Goal: Information Seeking & Learning: Check status

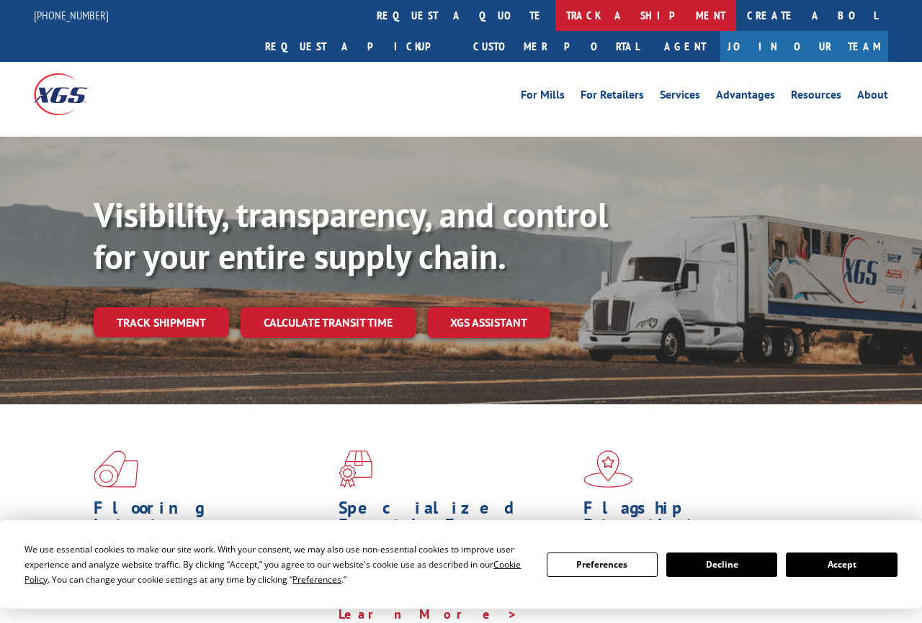
click at [555, 16] on link "track a shipment" at bounding box center [645, 15] width 181 height 31
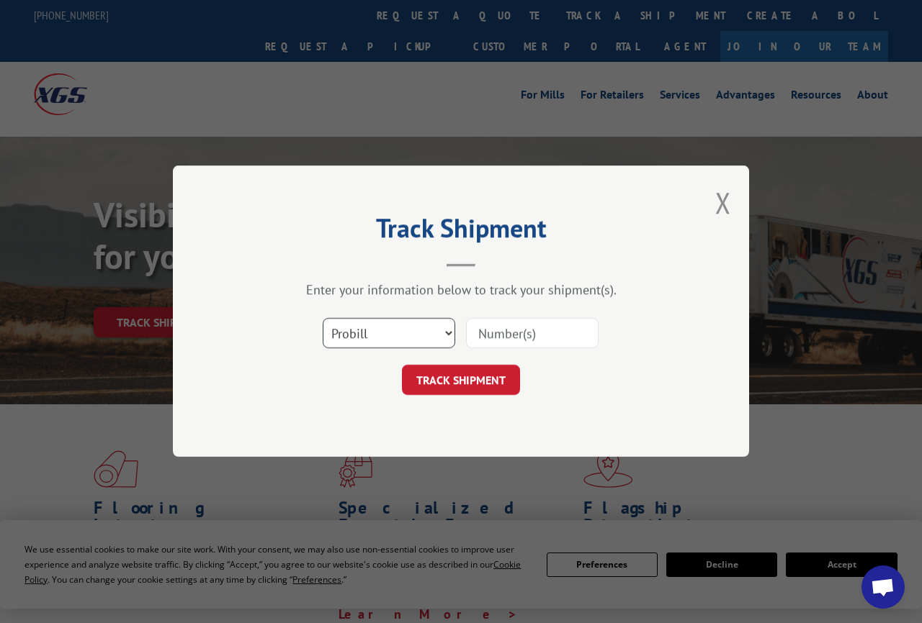
click at [323, 319] on select "Select category... Probill BOL PO" at bounding box center [389, 334] width 132 height 30
select select "bol"
click option "BOL" at bounding box center [0, 0] width 0 height 0
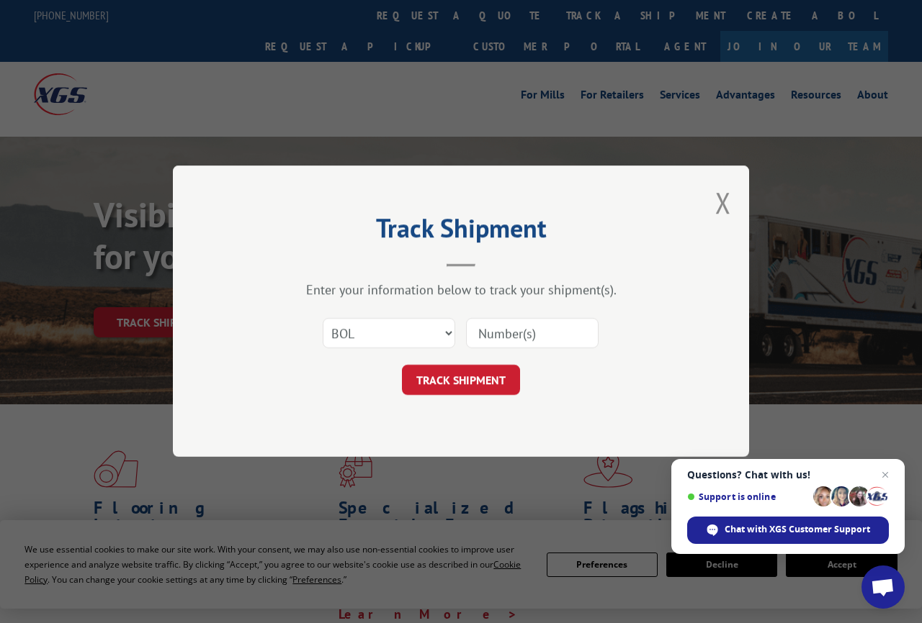
click at [497, 329] on input at bounding box center [532, 334] width 132 height 30
type input "2872554"
click at [433, 364] on form "Select category... Probill BOL PO 2872554 TRACK SHIPMENT" at bounding box center [461, 353] width 432 height 86
click at [443, 374] on button "TRACK SHIPMENT" at bounding box center [461, 381] width 118 height 30
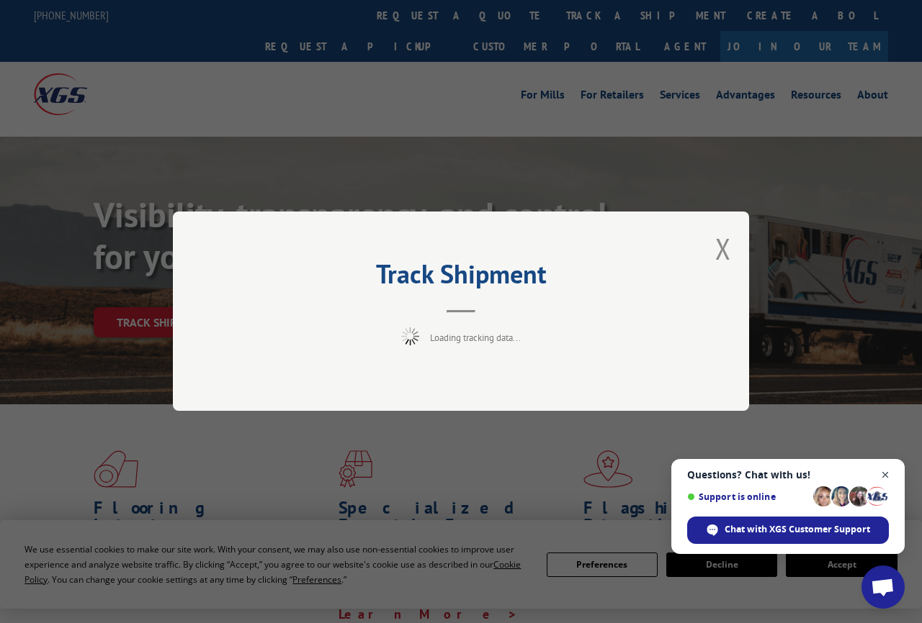
click at [883, 480] on span "Close chat" at bounding box center [885, 476] width 18 height 18
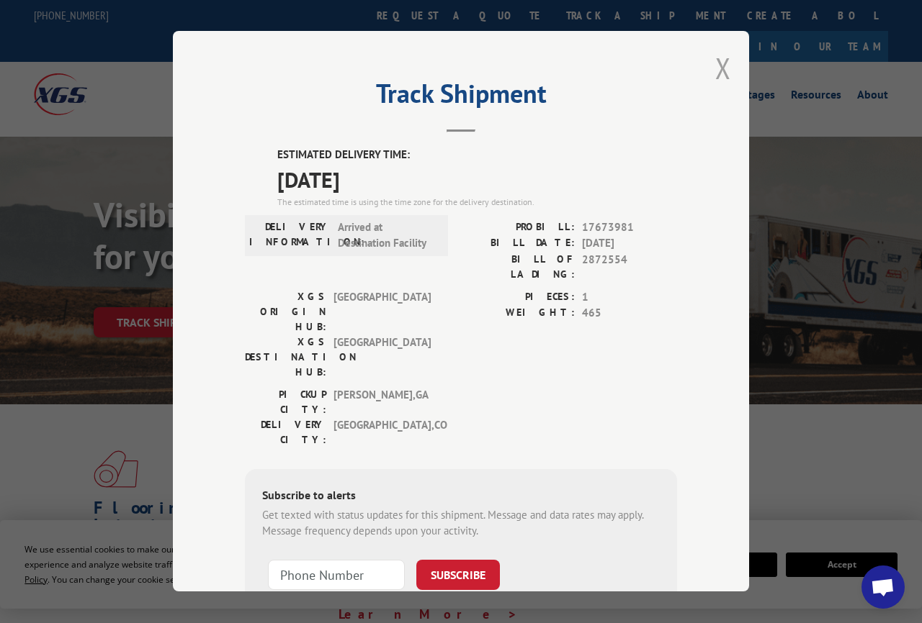
click at [725, 68] on button "Close modal" at bounding box center [723, 68] width 16 height 38
